Goal: Navigation & Orientation: Find specific page/section

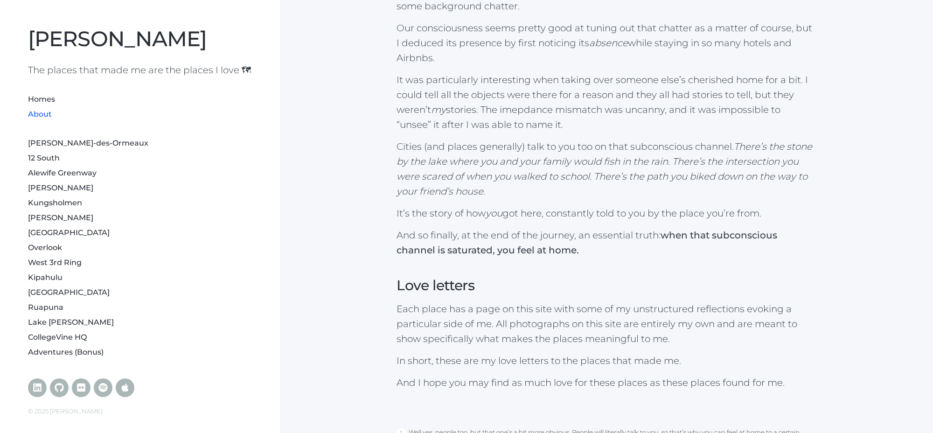
scroll to position [1039, 0]
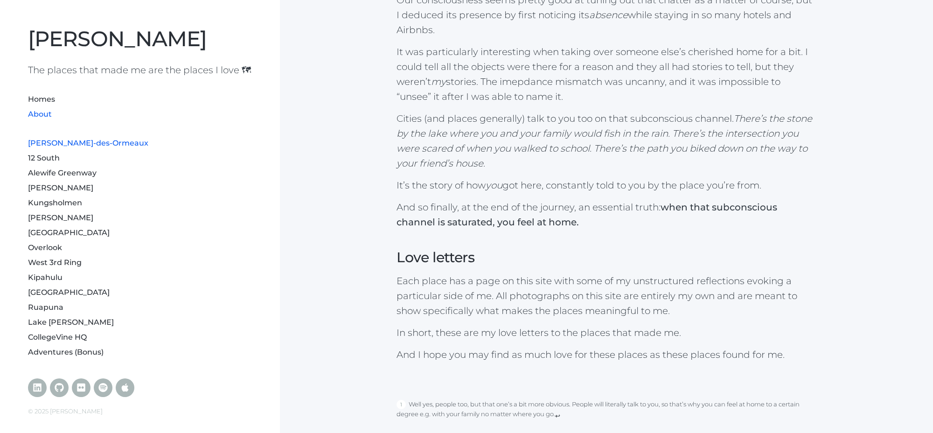
click at [76, 147] on link "[PERSON_NAME]-des-Ormeaux" at bounding box center [88, 143] width 120 height 9
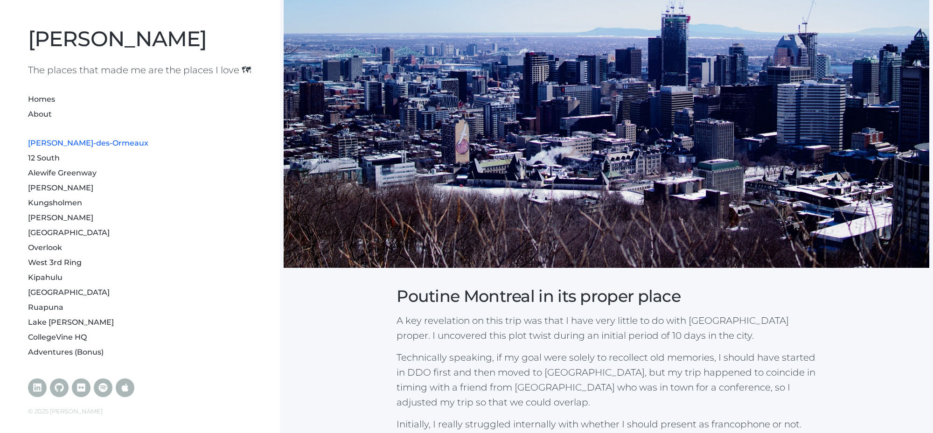
scroll to position [1632, 0]
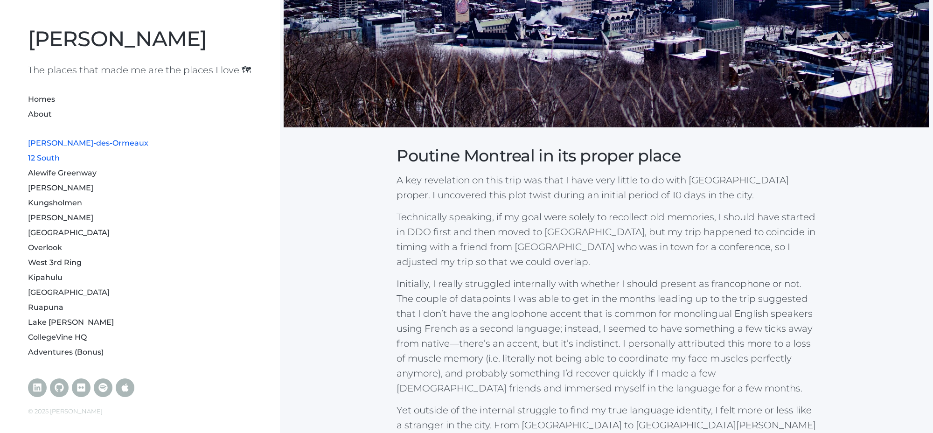
click at [47, 165] on li "12 South" at bounding box center [140, 157] width 224 height 15
click at [43, 162] on link "12 South" at bounding box center [44, 157] width 32 height 9
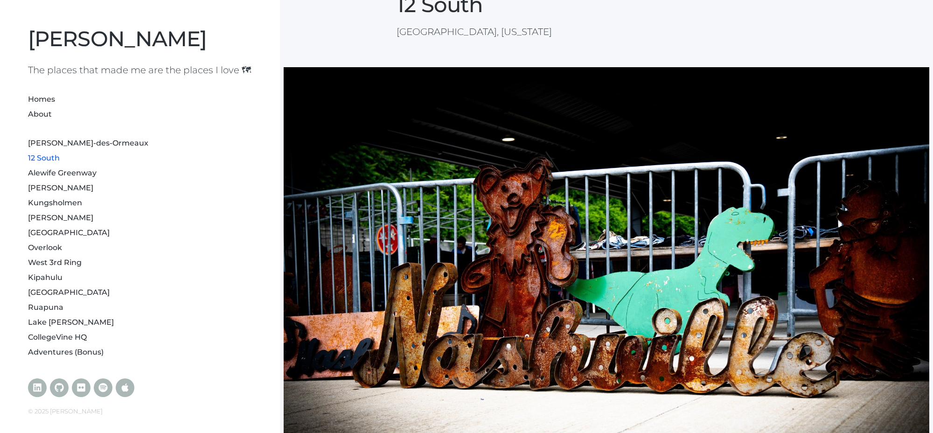
scroll to position [195, 0]
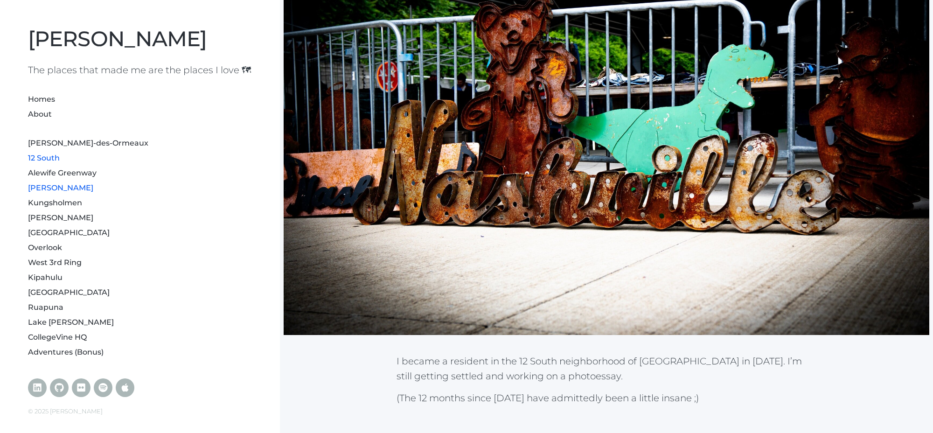
click at [55, 192] on link "[PERSON_NAME]" at bounding box center [60, 187] width 65 height 9
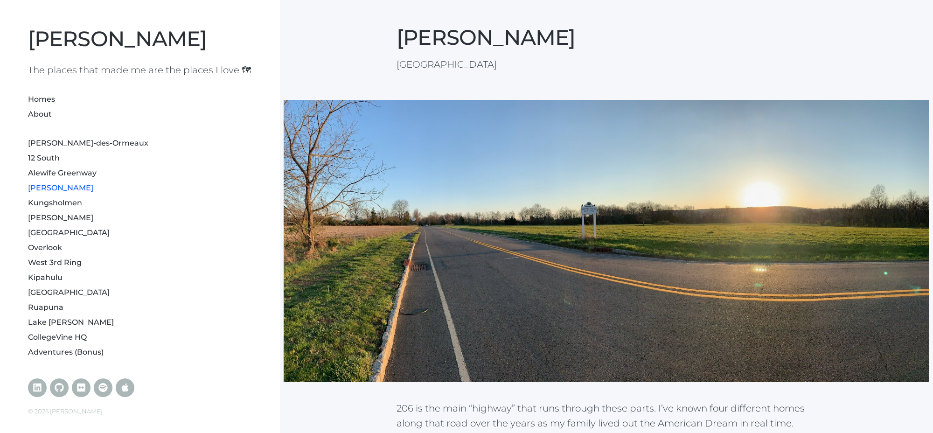
click at [56, 177] on link "Alewife Greenway" at bounding box center [62, 172] width 69 height 9
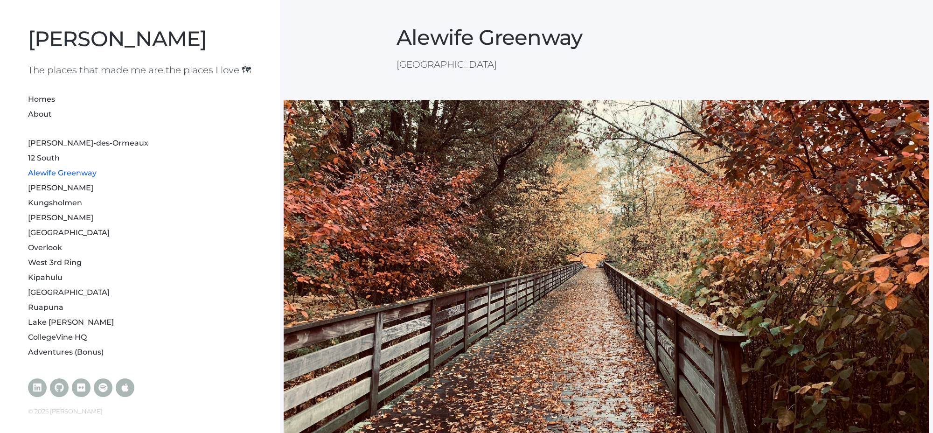
scroll to position [7, 0]
click at [53, 326] on link "Lake [PERSON_NAME]" at bounding box center [71, 322] width 86 height 9
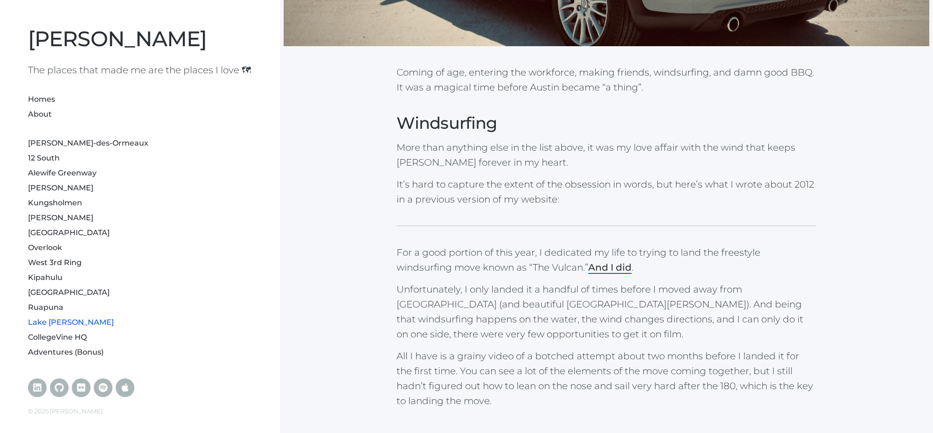
scroll to position [419, 0]
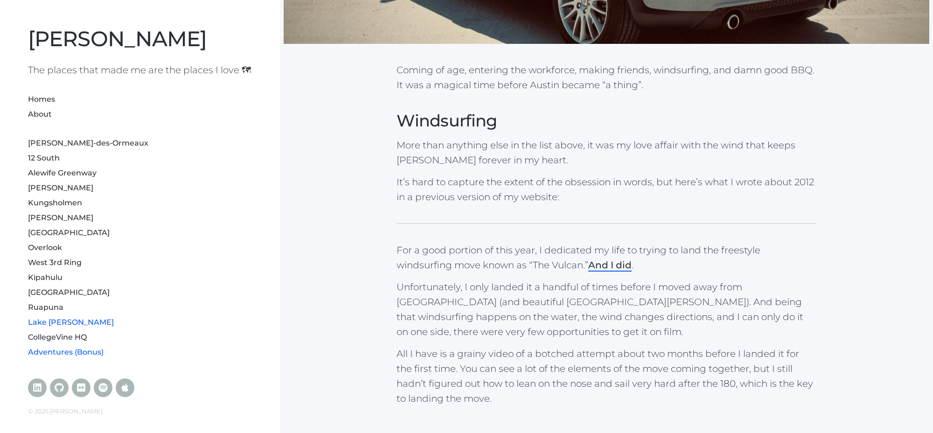
click at [77, 356] on link "Adventures (Bonus)" at bounding box center [66, 351] width 76 height 9
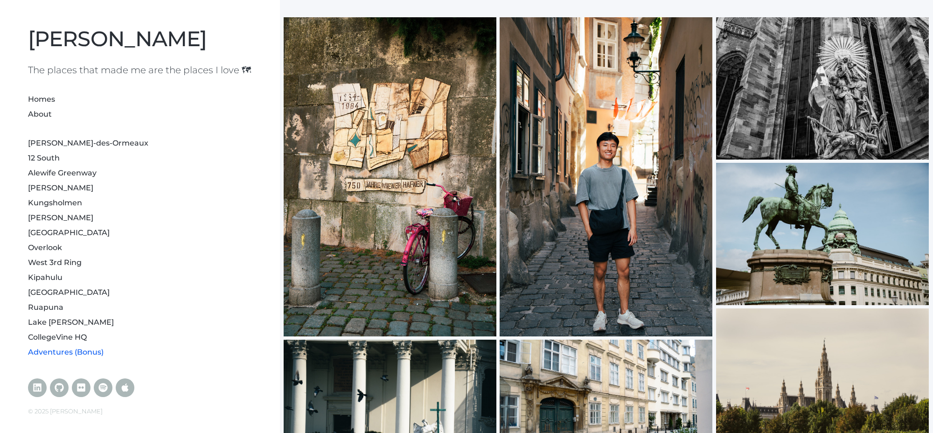
scroll to position [1446, 0]
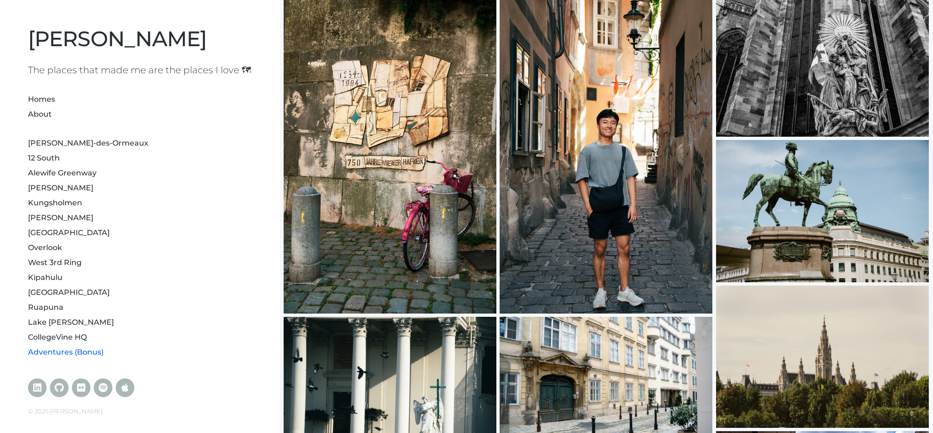
click at [613, 194] on div at bounding box center [606, 153] width 213 height 319
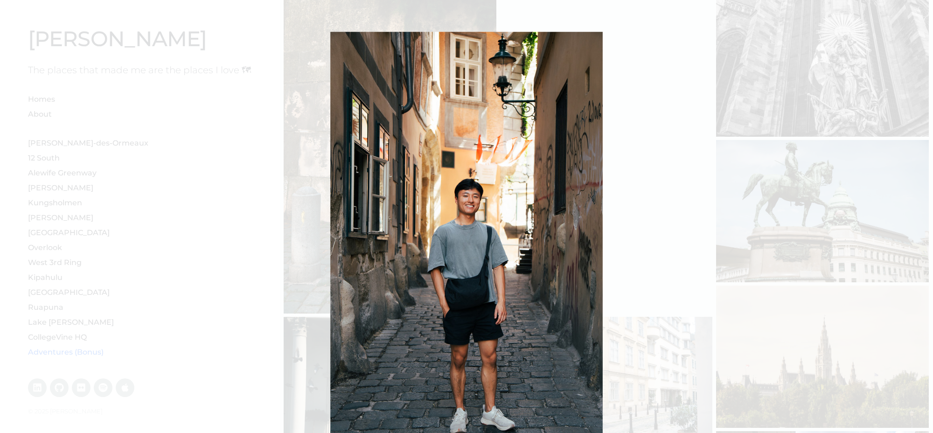
click at [613, 194] on img at bounding box center [606, 153] width 213 height 319
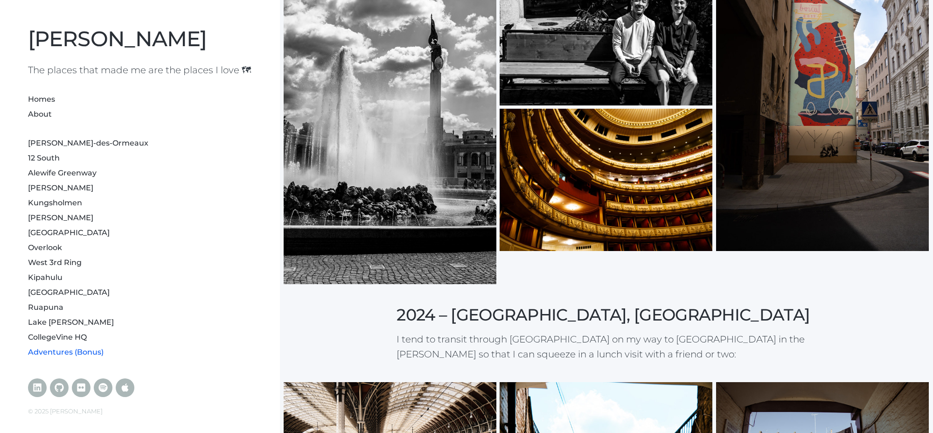
scroll to position [1865, 0]
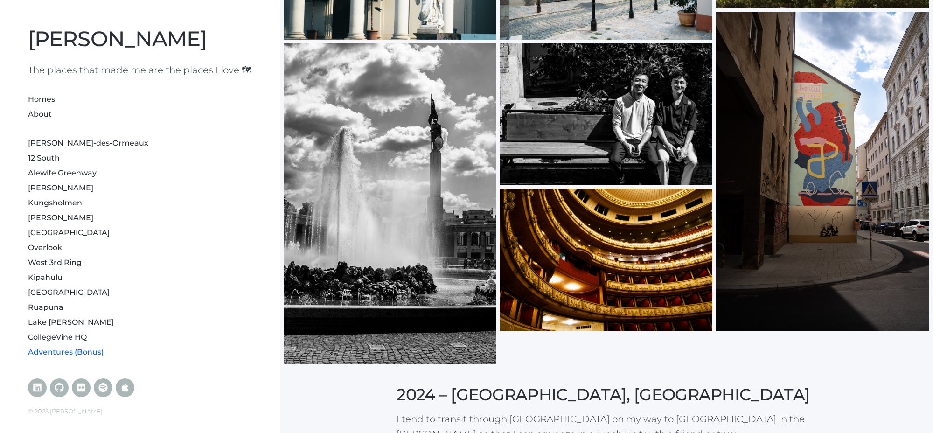
click at [648, 91] on div at bounding box center [606, 114] width 213 height 142
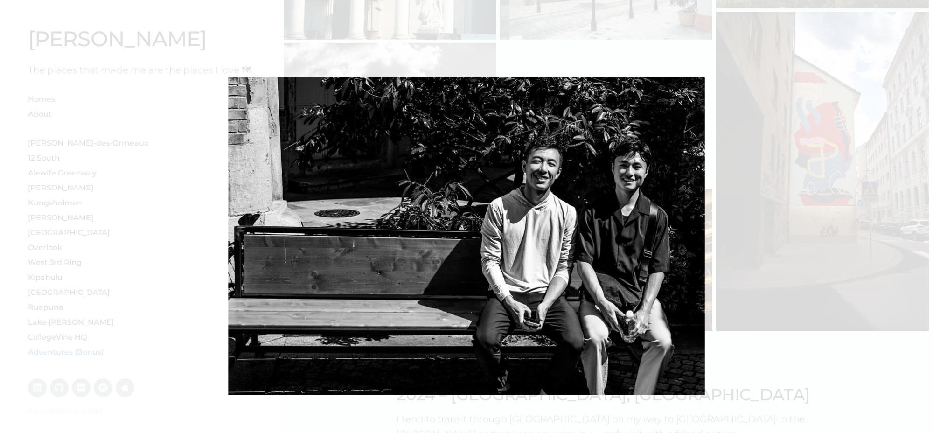
click at [648, 91] on div at bounding box center [466, 236] width 476 height 318
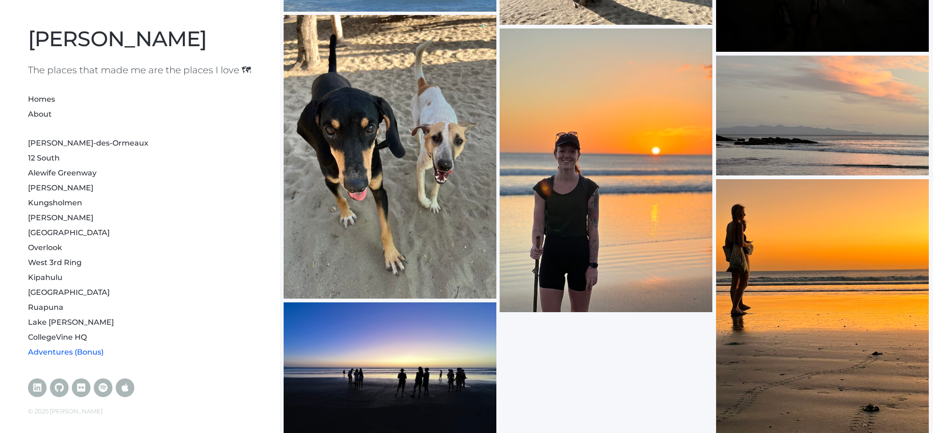
scroll to position [3808, 0]
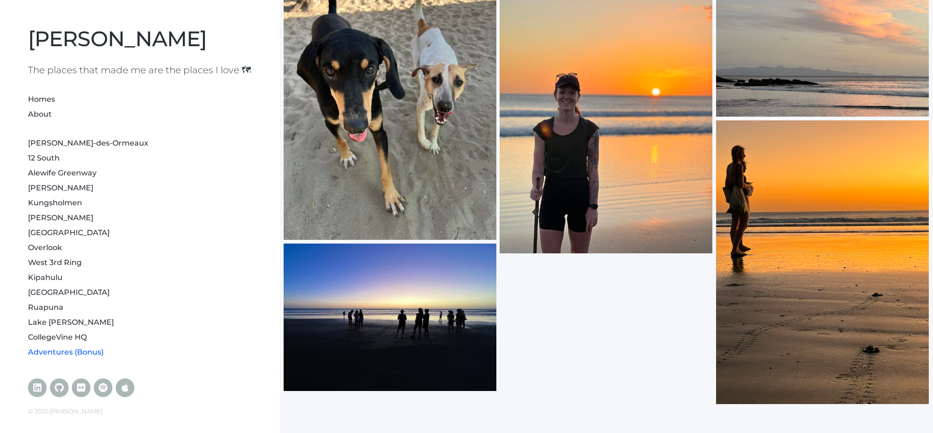
click at [586, 96] on div at bounding box center [606, 112] width 213 height 284
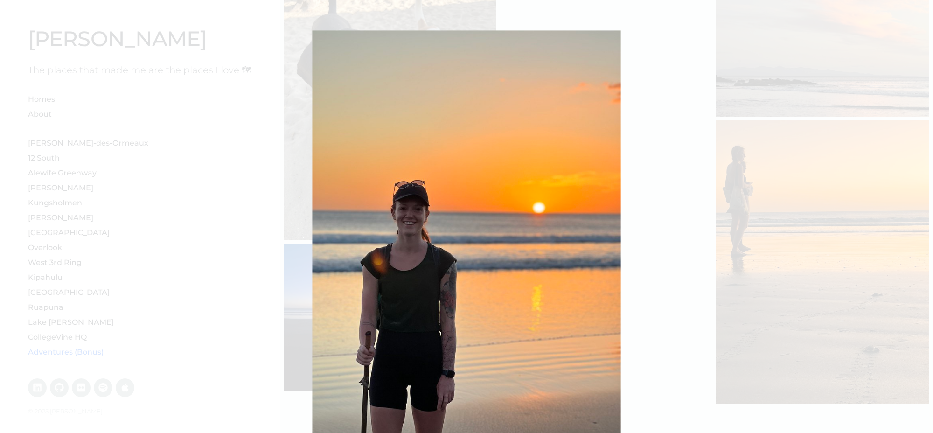
click at [586, 96] on div at bounding box center [466, 236] width 308 height 411
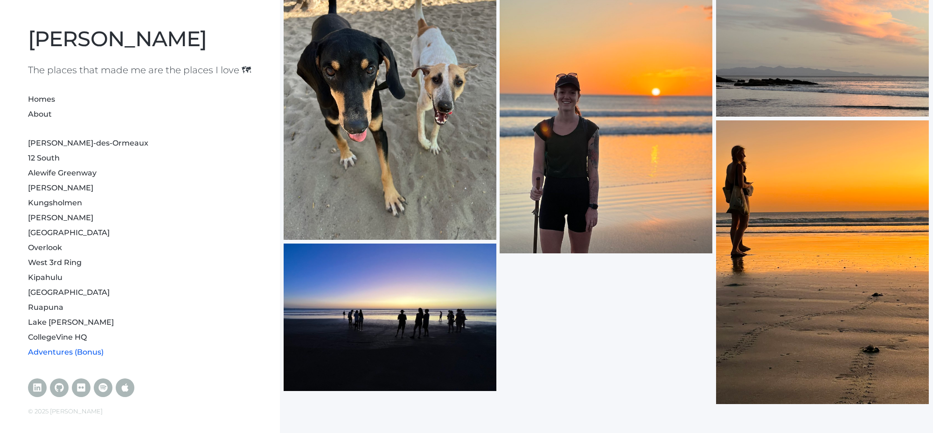
scroll to position [7, 0]
click at [59, 389] on icon at bounding box center [59, 387] width 9 height 9
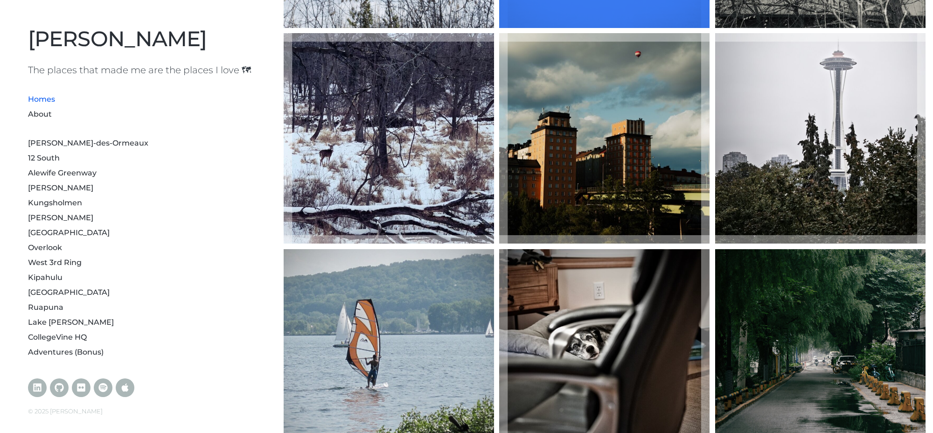
scroll to position [373, 0]
